Goal: Task Accomplishment & Management: Manage account settings

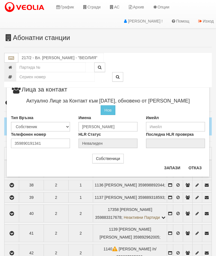
scroll to position [504, 2]
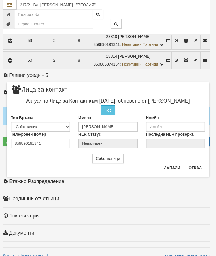
click at [202, 165] on button "Отказ" at bounding box center [195, 167] width 20 height 9
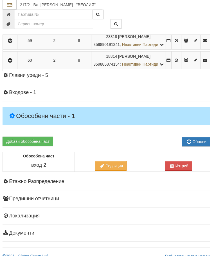
click at [13, 45] on button "button" at bounding box center [10, 40] width 13 height 8
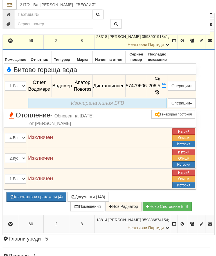
click at [161, 95] on icon at bounding box center [157, 92] width 6 height 5
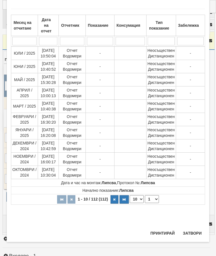
scroll to position [503, 0]
click at [152, 199] on select "1 2 3 4 5 6 7 8 9 10 11 12" at bounding box center [152, 199] width 14 height 8
select select "2"
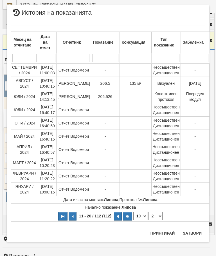
scroll to position [0, 0]
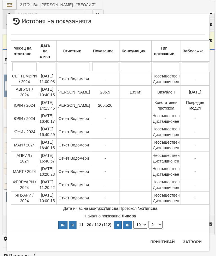
click at [194, 242] on button "Затвори" at bounding box center [193, 241] width 26 height 9
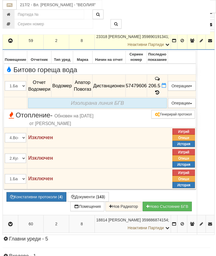
click at [85, 202] on button "Документи ( 143 )" at bounding box center [88, 197] width 41 height 10
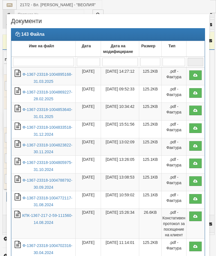
select select "10"
select select "1"
click at [47, 75] on link "Ф-1367-23318-1004895168-31.03.2025" at bounding box center [48, 78] width 50 height 12
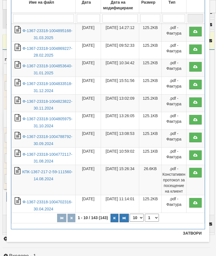
scroll to position [44, 0]
click at [196, 230] on button "Затвори" at bounding box center [193, 233] width 26 height 9
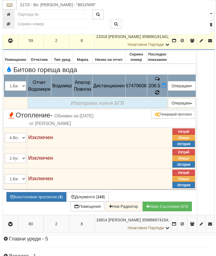
click at [159, 95] on icon at bounding box center [158, 92] width 4 height 5
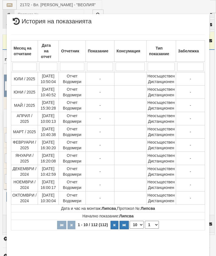
select select "10"
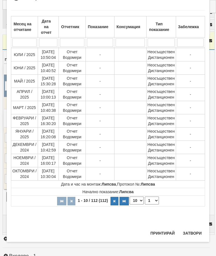
scroll to position [530, 0]
click at [153, 199] on select "1 2 3 4 5 6 7 8 9 10 11 12" at bounding box center [152, 201] width 14 height 8
select select "2"
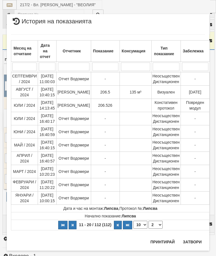
scroll to position [0, 0]
click at [200, 241] on button "Затвори" at bounding box center [193, 241] width 26 height 9
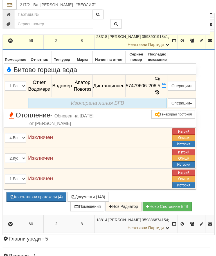
click at [11, 50] on td at bounding box center [10, 41] width 15 height 18
click at [9, 50] on td at bounding box center [10, 41] width 15 height 18
click at [8, 43] on icon "button" at bounding box center [10, 41] width 7 height 4
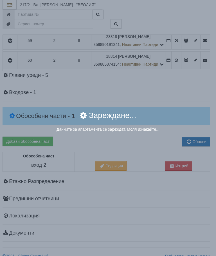
click at [178, 180] on div "× Зареждане... Данните за апартамента се зареждат. Моля изчакайте..." at bounding box center [108, 128] width 216 height 256
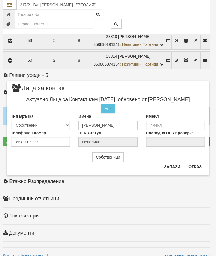
click at [197, 166] on button "Отказ" at bounding box center [195, 166] width 20 height 9
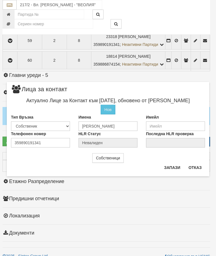
click at [201, 169] on button "Отказ" at bounding box center [195, 167] width 20 height 9
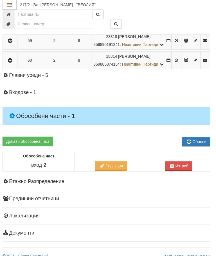
click at [12, 43] on icon "button" at bounding box center [10, 41] width 7 height 4
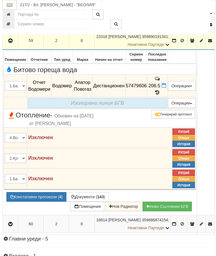
click at [6, 45] on button "button" at bounding box center [11, 40] width 14 height 8
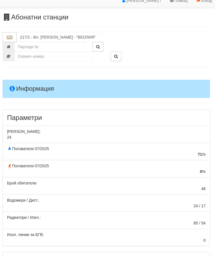
scroll to position [0, 1]
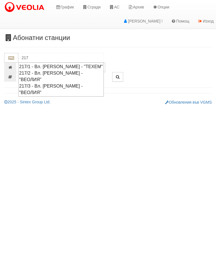
click at [53, 73] on div "217/2 - Вл. [PERSON_NAME] - "ВЕОЛИЯ"" at bounding box center [61, 76] width 84 height 13
type input "217/2 - Вл. [PERSON_NAME] - "ВЕОЛИЯ""
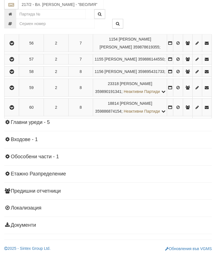
scroll to position [483, 0]
click at [13, 90] on icon "button" at bounding box center [11, 88] width 7 height 4
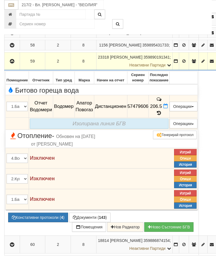
click at [170, 118] on td "206.5" at bounding box center [159, 106] width 21 height 23
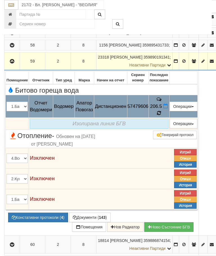
click at [161, 116] on icon at bounding box center [159, 113] width 4 height 5
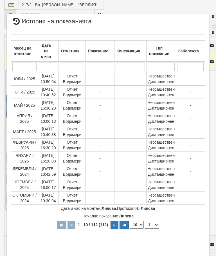
select select "10"
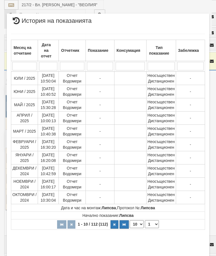
scroll to position [296, 0]
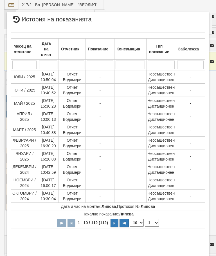
click at [151, 223] on select "1 2 3 4 5 6 7 8 9 10 11 12" at bounding box center [152, 223] width 14 height 8
select select "2"
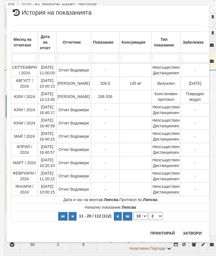
scroll to position [0, 0]
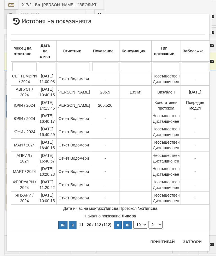
click at [194, 241] on button "Затвори" at bounding box center [193, 241] width 26 height 9
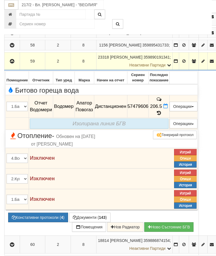
click at [0, 0] on button "Дистанционен модул" at bounding box center [0, 0] width 0 height 0
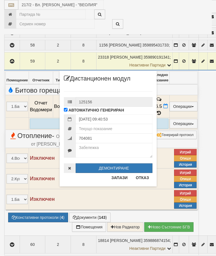
click at [140, 180] on button "Отказ" at bounding box center [143, 177] width 20 height 9
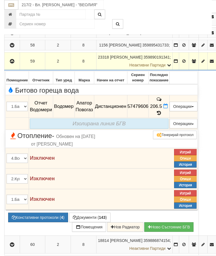
click at [0, 0] on button "Редакция / Протокол" at bounding box center [0, 0] width 0 height 0
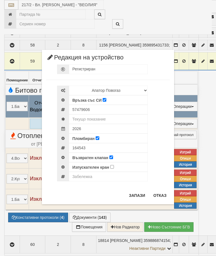
click at [162, 194] on button "Отказ" at bounding box center [160, 195] width 20 height 9
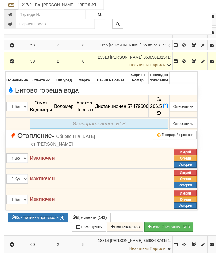
click at [12, 63] on icon "button" at bounding box center [12, 61] width 7 height 4
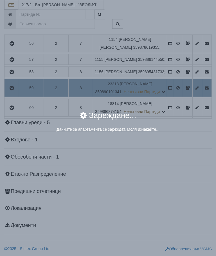
click at [192, 203] on div "× Зареждане... Данните за апартамента се зареждат. Моля изчакайте..." at bounding box center [108, 128] width 216 height 256
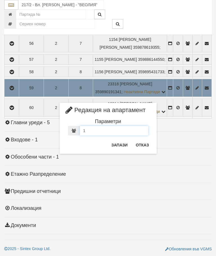
click at [94, 132] on input "1" at bounding box center [114, 131] width 68 height 10
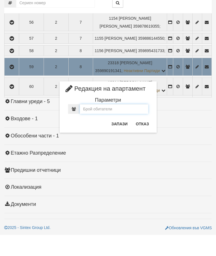
type input "0"
click at [119, 141] on button "Запази" at bounding box center [119, 145] width 23 height 9
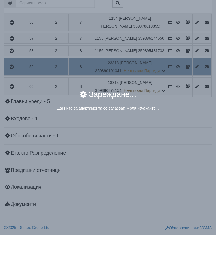
scroll to position [504, 0]
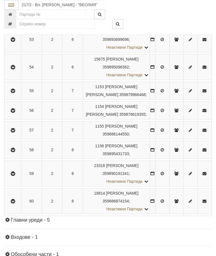
click at [13, 176] on icon "button" at bounding box center [13, 174] width 7 height 4
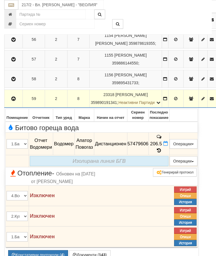
click at [0, 0] on button "Редакция / Протокол" at bounding box center [0, 0] width 0 height 0
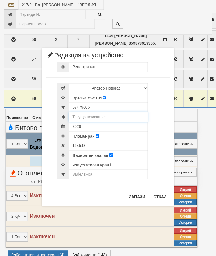
click at [94, 118] on input "text" at bounding box center [108, 117] width 79 height 10
click at [199, 17] on div "× Редакция на устройство Регистриран Избери Марка и модел Апатор Повогаз Друг К…" at bounding box center [108, 103] width 211 height 206
click at [104, 119] on input "text" at bounding box center [108, 117] width 79 height 10
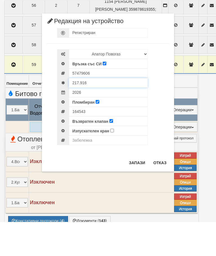
type input "217.916"
click at [87, 170] on input "text" at bounding box center [108, 175] width 79 height 10
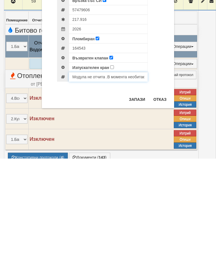
type input "Модула не отчита .В момента необитаем"
click at [141, 192] on button "Запази" at bounding box center [137, 196] width 23 height 9
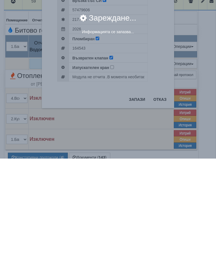
scroll to position [602, 1]
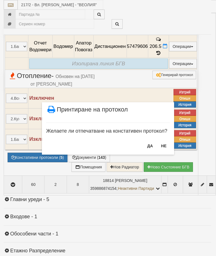
click at [163, 143] on button "НЕ" at bounding box center [164, 145] width 12 height 9
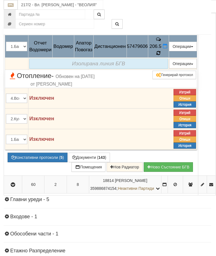
click at [161, 55] on icon at bounding box center [159, 53] width 4 height 5
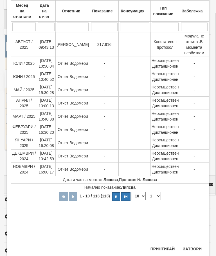
scroll to position [194, 0]
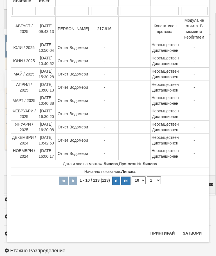
click at [194, 234] on button "Затвори" at bounding box center [193, 233] width 26 height 9
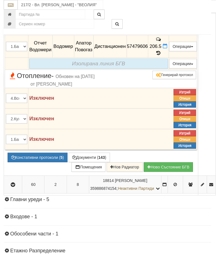
click at [13, 3] on icon "button" at bounding box center [13, 1] width 7 height 4
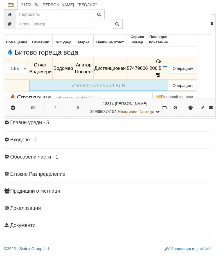
scroll to position [566, 1]
